Goal: Information Seeking & Learning: Learn about a topic

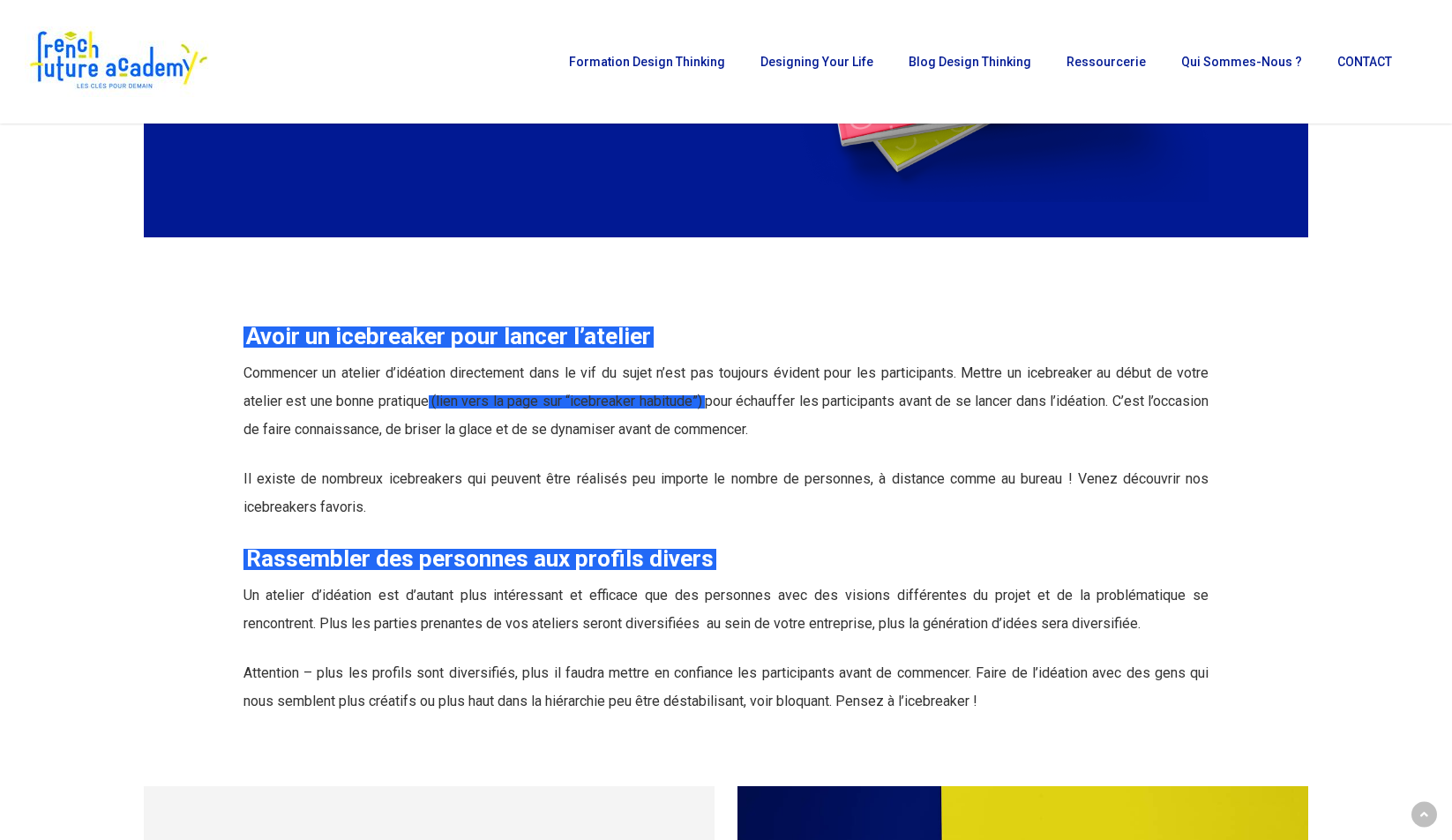
scroll to position [3469, 0]
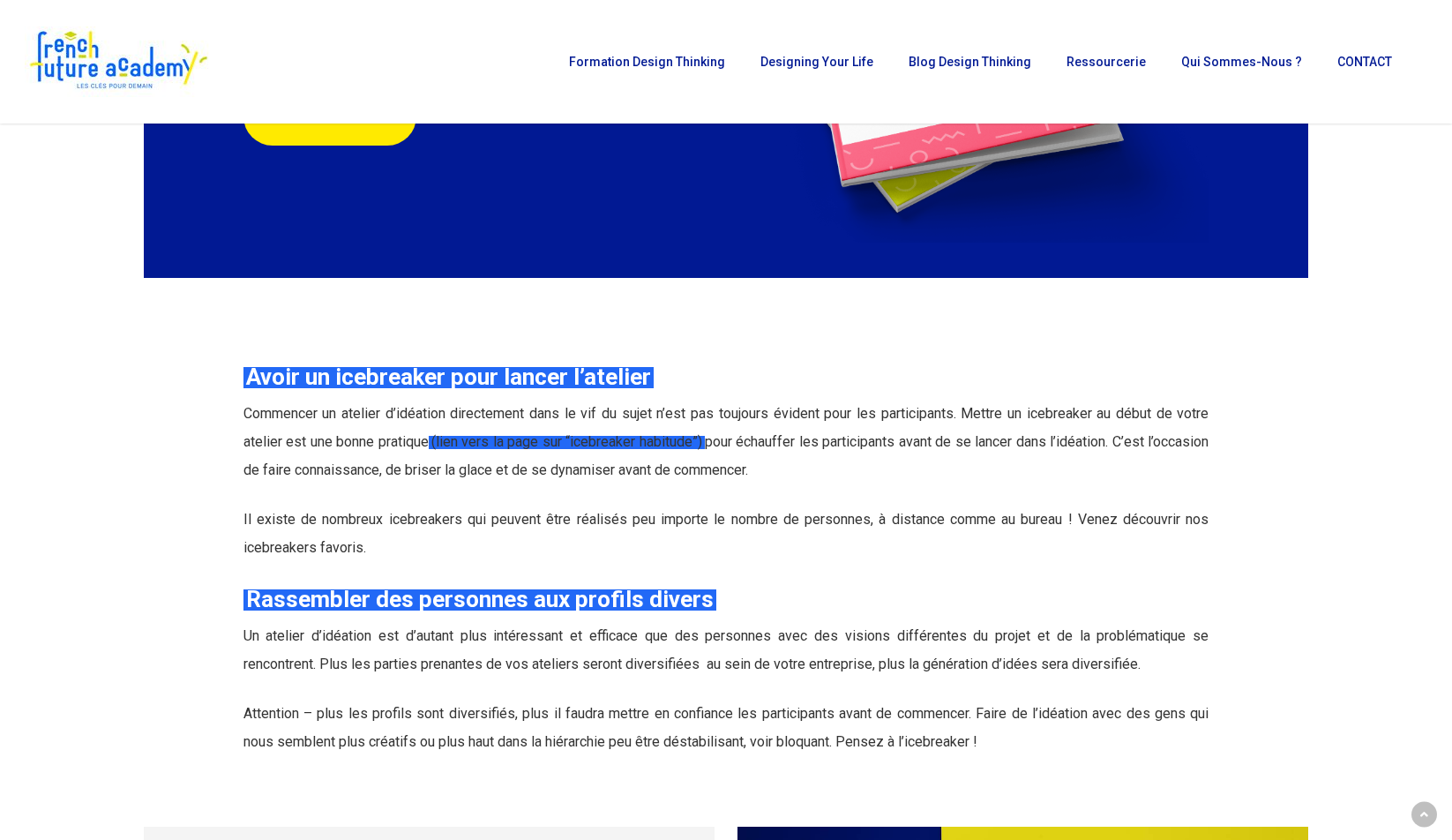
click at [612, 443] on span "(lien vers la page sur “icebreaker habitude”)" at bounding box center [567, 442] width 271 height 17
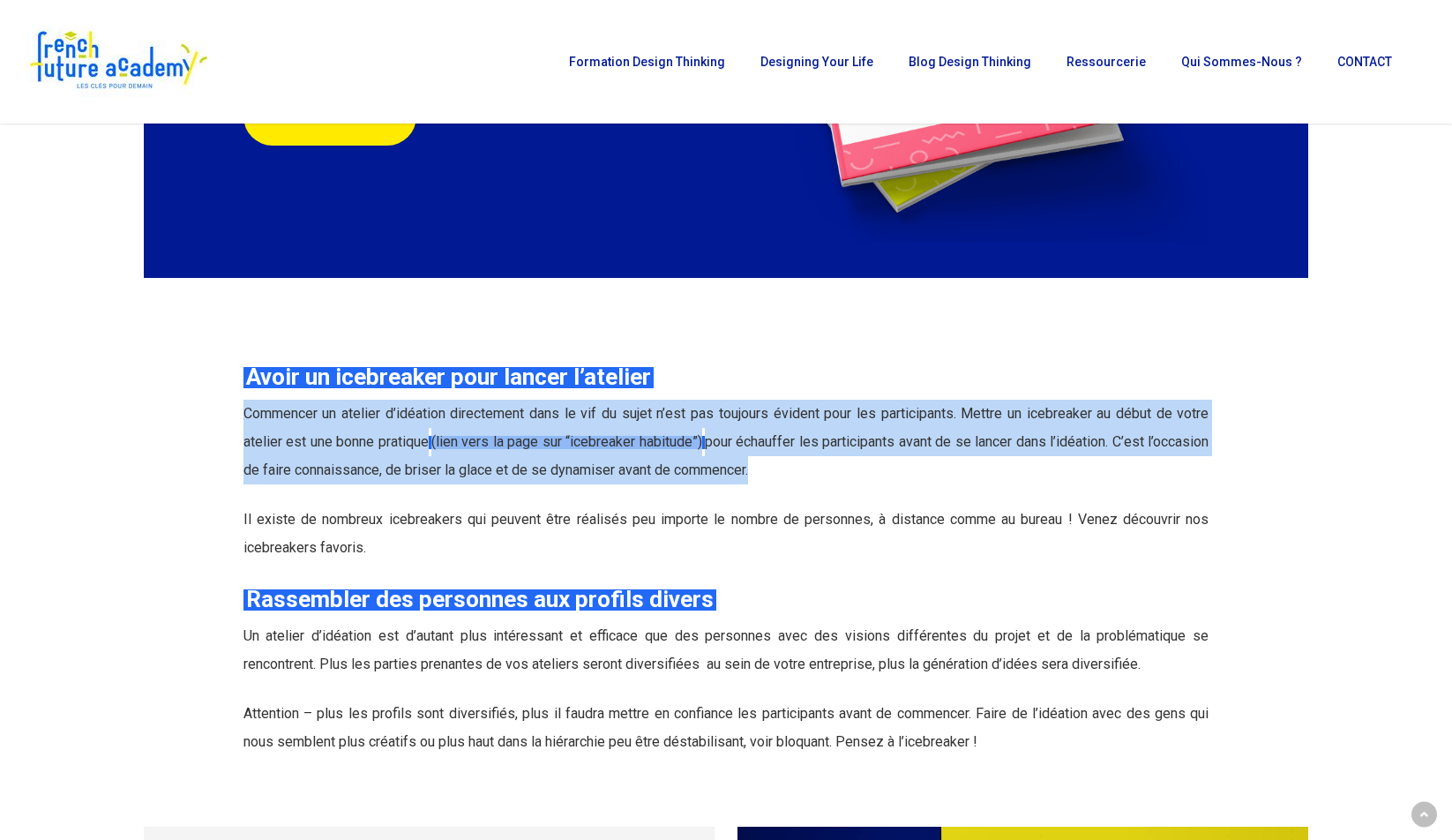
click at [612, 443] on span "(lien vers la page sur “icebreaker habitude”)" at bounding box center [567, 442] width 271 height 17
click at [640, 440] on span "(lien vers la page sur “icebreaker habitude”)" at bounding box center [567, 442] width 271 height 17
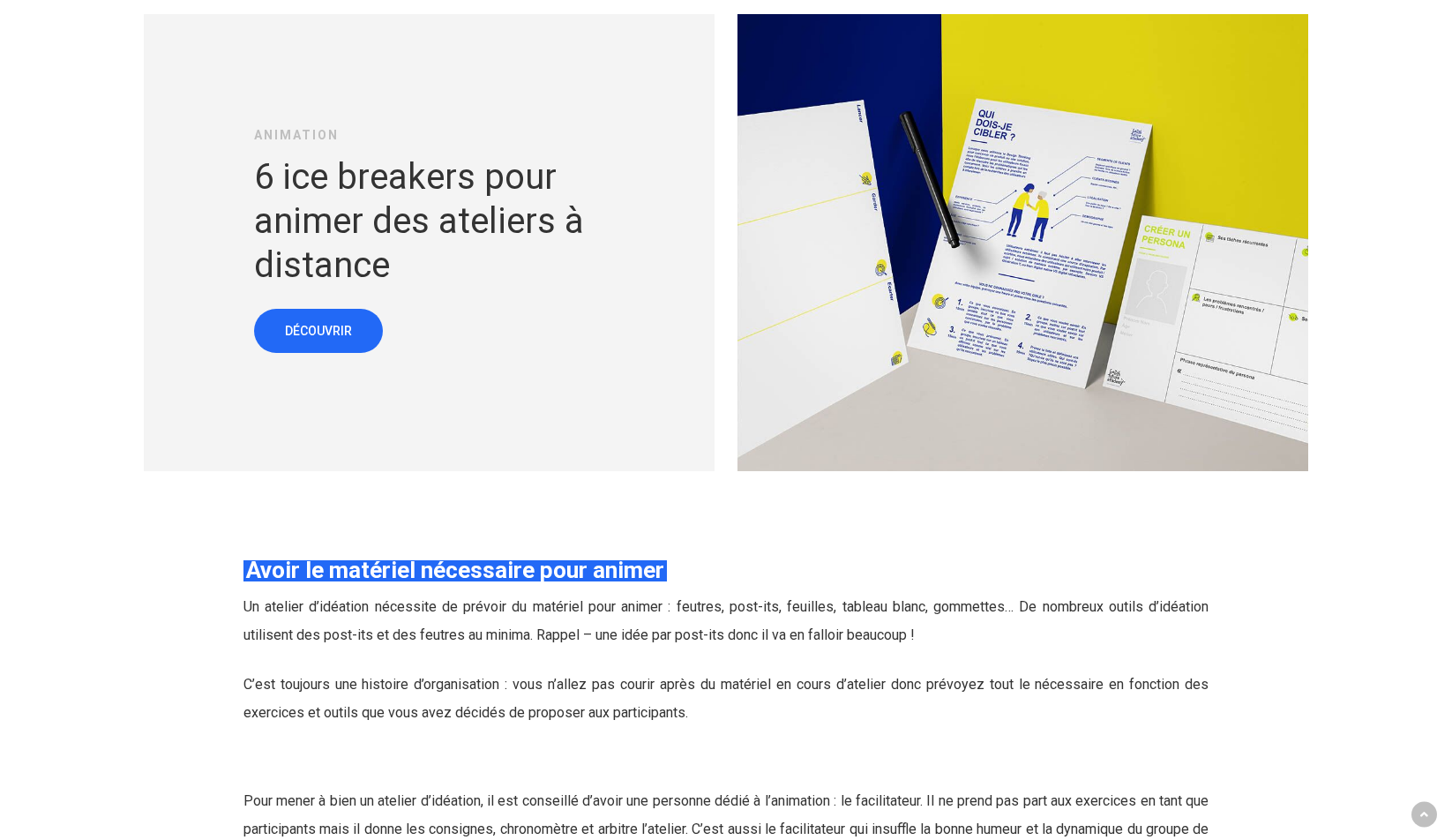
scroll to position [4307, 0]
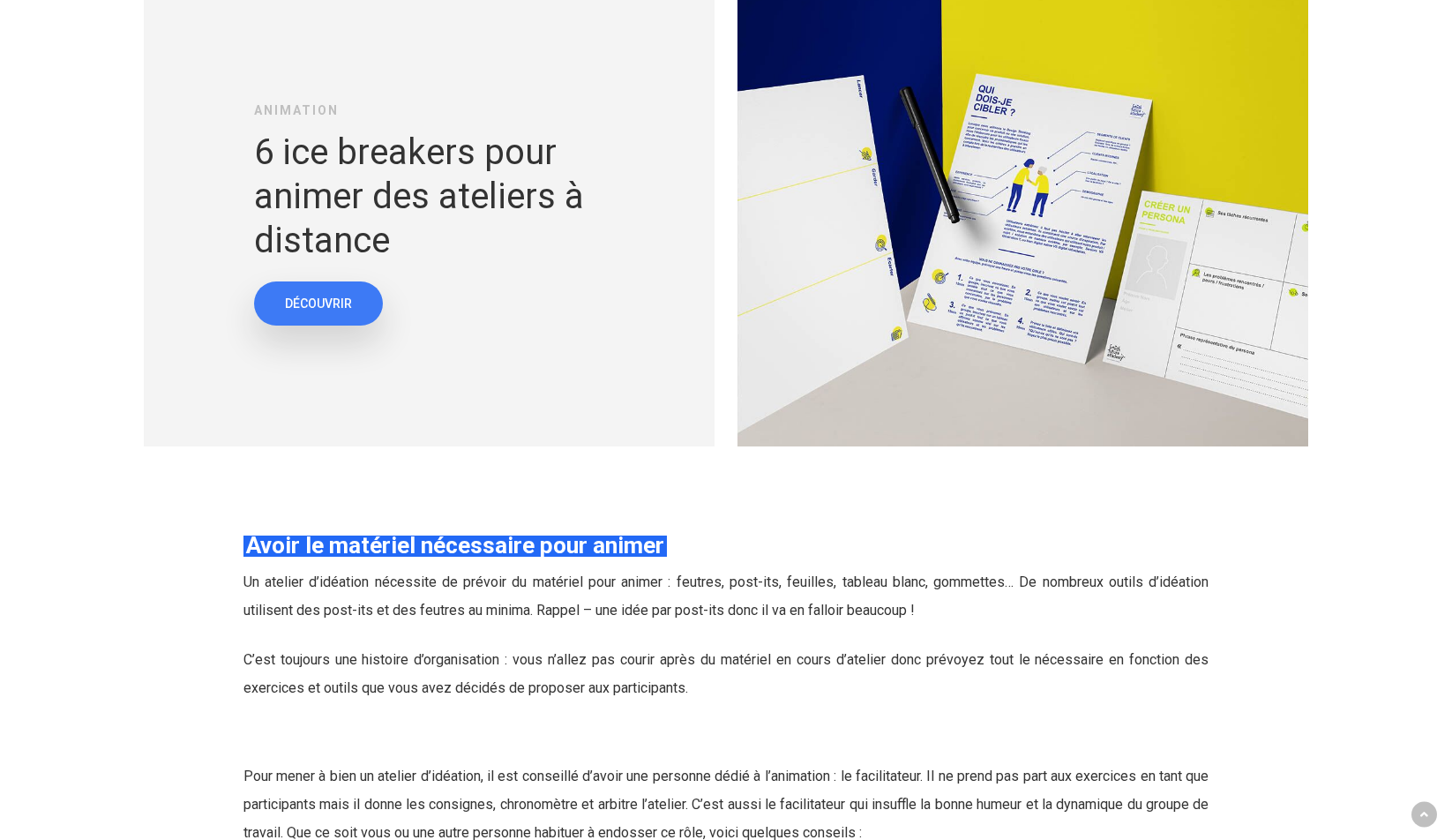
click at [314, 306] on span "DÉCOUVRIR" at bounding box center [318, 304] width 67 height 18
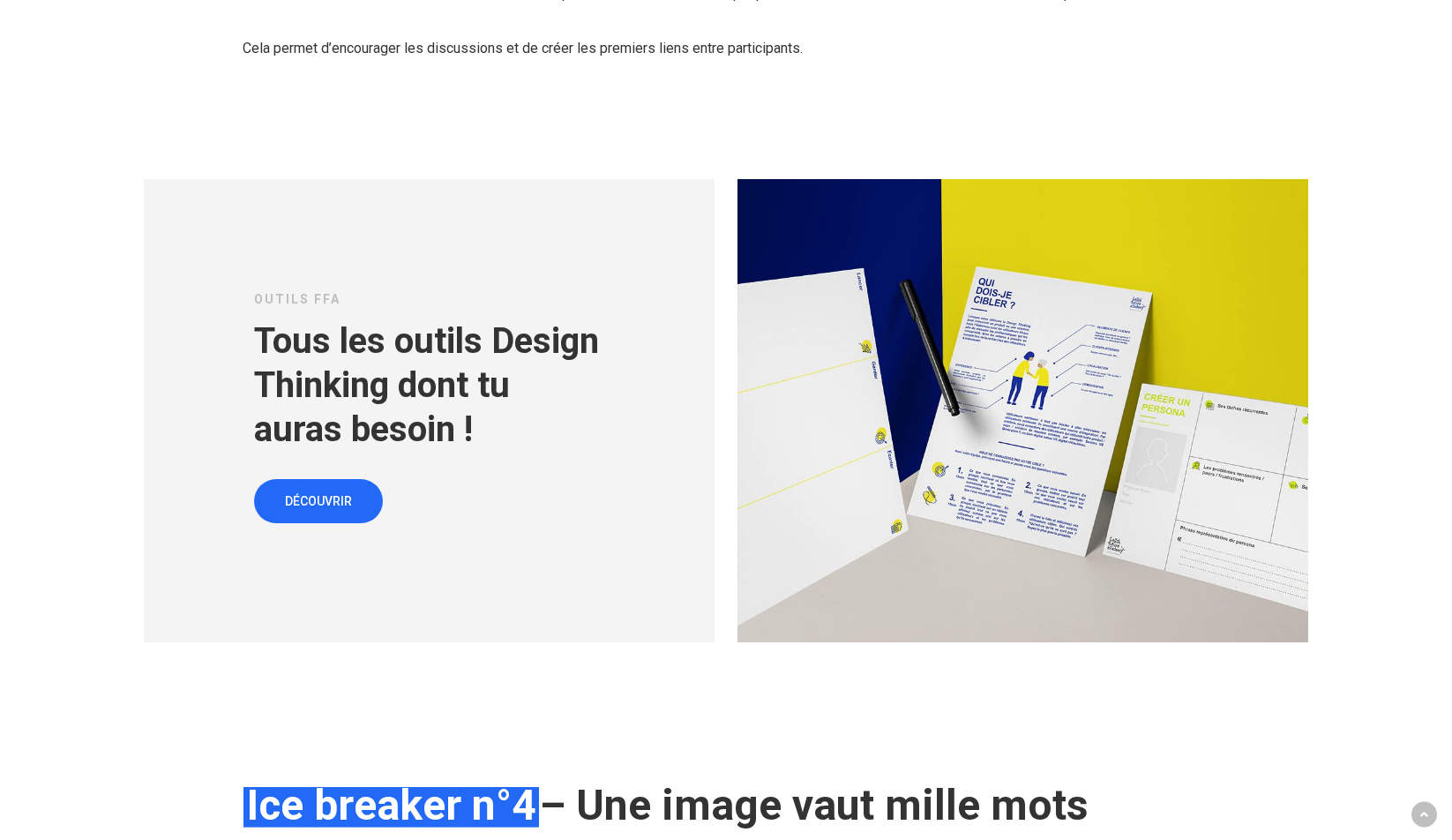
scroll to position [6139, 0]
